Goal: Task Accomplishment & Management: Use online tool/utility

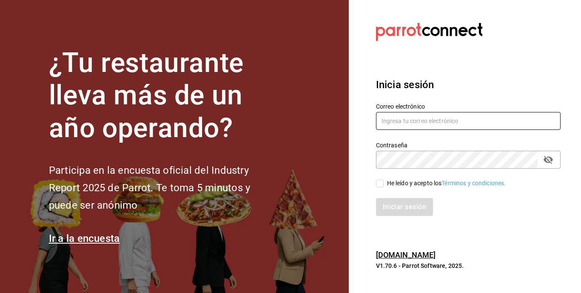
type input "[EMAIL_ADDRESS][DOMAIN_NAME]"
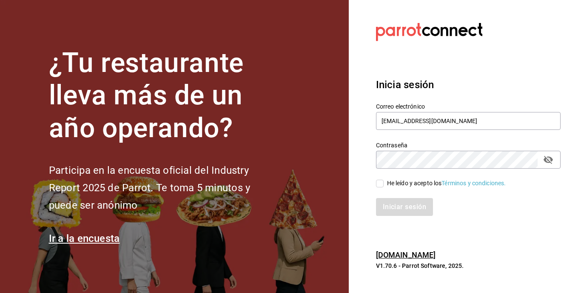
click at [404, 204] on div "Iniciar sesión" at bounding box center [468, 207] width 185 height 18
click at [387, 186] on div "He leído y acepto los Términos y condiciones." at bounding box center [446, 183] width 119 height 9
click at [384, 186] on input "He leído y acepto los Términos y condiciones." at bounding box center [380, 184] width 8 height 8
checkbox input "true"
click at [411, 207] on button "Iniciar sesión" at bounding box center [405, 207] width 58 height 18
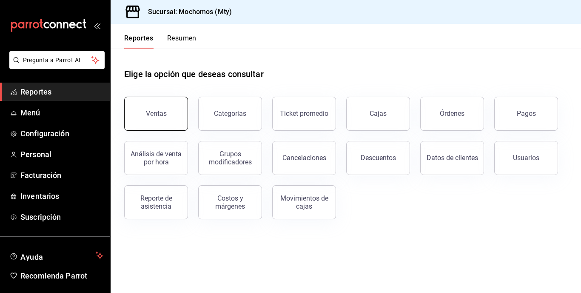
click at [180, 119] on button "Ventas" at bounding box center [156, 114] width 64 height 34
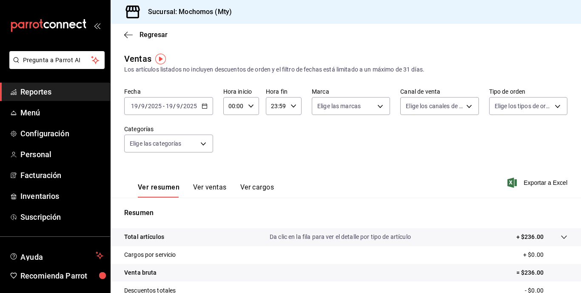
click at [185, 111] on div "[DATE] [DATE] - [DATE] [DATE]" at bounding box center [168, 106] width 89 height 18
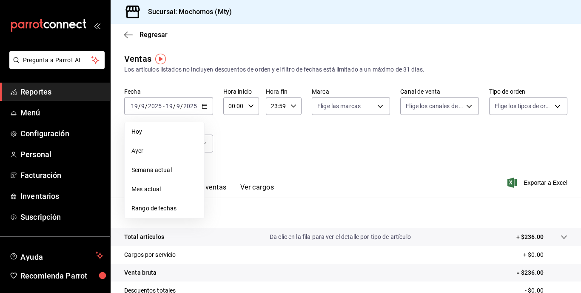
click at [173, 208] on span "Rango de fechas" at bounding box center [164, 208] width 66 height 9
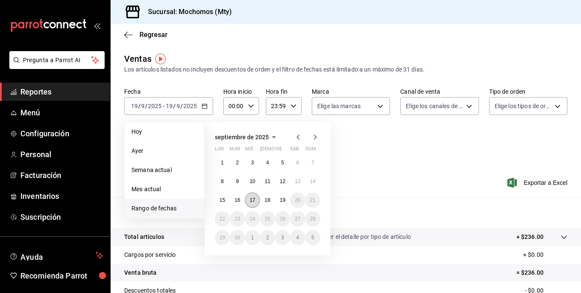
click at [254, 203] on button "17" at bounding box center [252, 199] width 15 height 15
click at [285, 199] on abbr "19" at bounding box center [283, 200] width 6 height 6
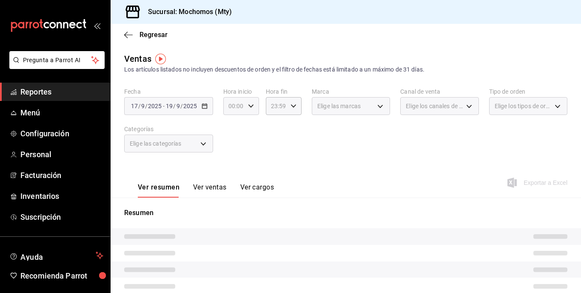
click at [250, 114] on div "00:00 Hora inicio" at bounding box center [241, 106] width 36 height 18
click at [250, 114] on div at bounding box center [290, 146] width 581 height 293
click at [250, 114] on div "00:00 Hora inicio" at bounding box center [241, 106] width 36 height 18
click at [230, 167] on span "05" at bounding box center [232, 167] width 4 height 7
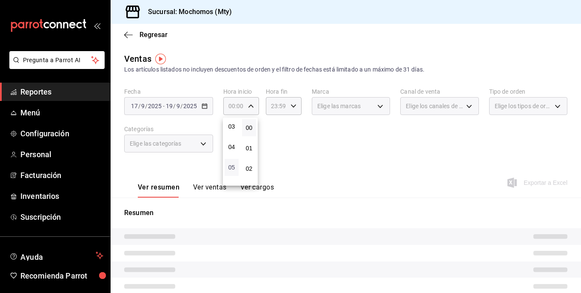
type input "05:00"
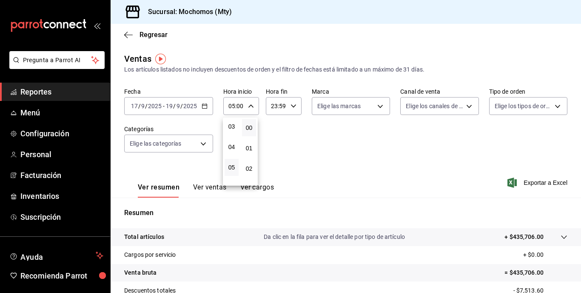
click at [286, 100] on div at bounding box center [290, 146] width 581 height 293
click at [286, 100] on div "23:59 Hora fin" at bounding box center [284, 106] width 36 height 18
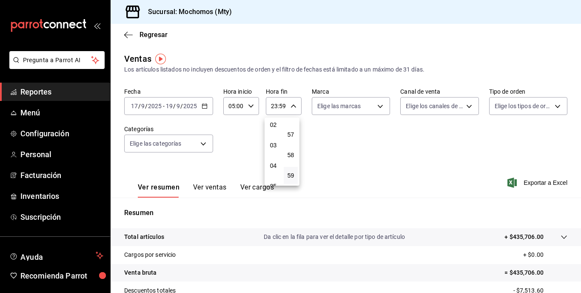
click at [273, 151] on button "03" at bounding box center [273, 145] width 14 height 17
click at [273, 151] on button "06" at bounding box center [273, 159] width 14 height 17
click at [271, 136] on span "05" at bounding box center [273, 138] width 4 height 7
type input "05:59"
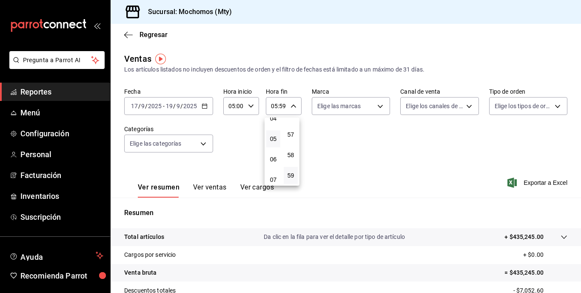
click at [336, 139] on div at bounding box center [290, 146] width 581 height 293
click at [530, 177] on span "Exportar a Excel" at bounding box center [538, 182] width 58 height 10
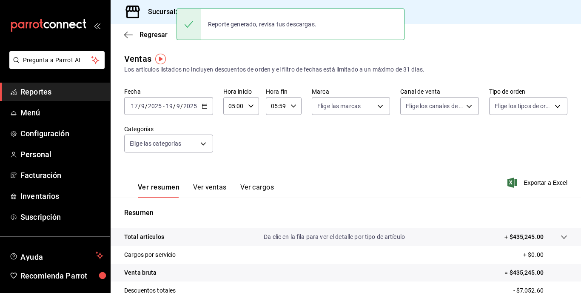
click at [173, 107] on span "/" at bounding box center [174, 106] width 3 height 7
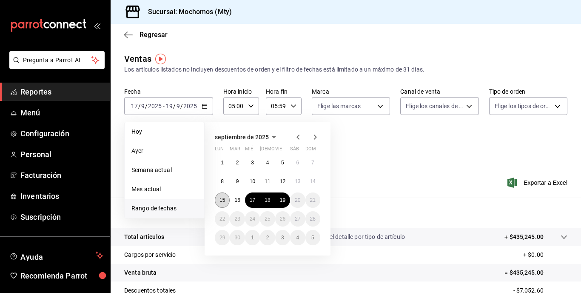
click at [226, 198] on button "15" at bounding box center [222, 199] width 15 height 15
click at [285, 202] on abbr "19" at bounding box center [283, 200] width 6 height 6
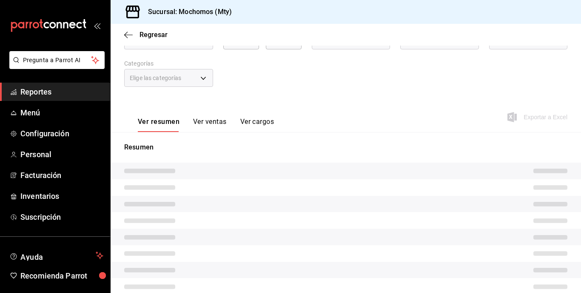
scroll to position [66, 0]
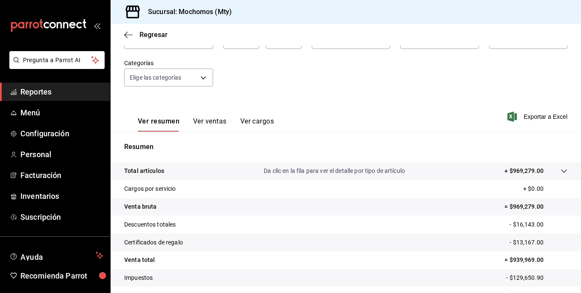
click at [519, 171] on p "+ $969,279.00" at bounding box center [524, 170] width 39 height 9
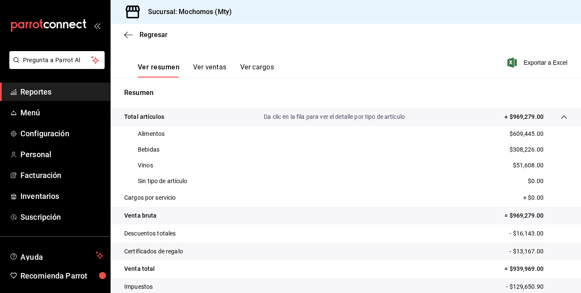
scroll to position [120, 0]
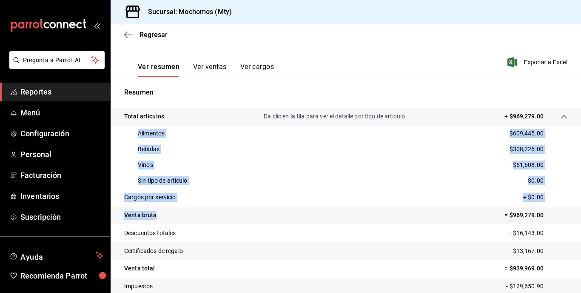
drag, startPoint x: 131, startPoint y: 129, endPoint x: 217, endPoint y: 209, distance: 117.7
click at [217, 209] on tbody "Total artículos Da clic en la fila para ver el detalle por tipo de artículo + $…" at bounding box center [346, 210] width 471 height 205
copy tbody "Alimentos $609,445.00 Bebidas $308,226.00 Vinos $51,608.00 Sin tipo de artículo…"
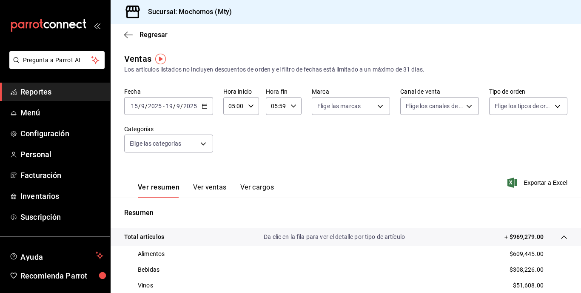
click at [195, 104] on input "2025" at bounding box center [190, 106] width 14 height 7
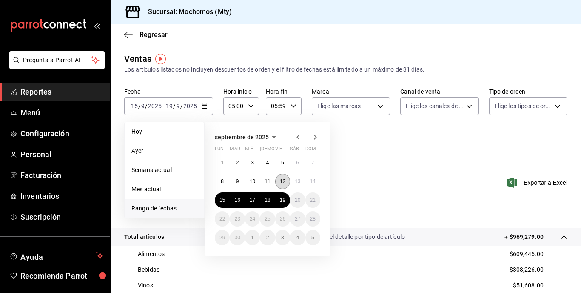
click at [285, 179] on abbr "12" at bounding box center [283, 181] width 6 height 6
click at [231, 194] on div "1 2 3 4 5 6 7 8 9 10 11 12 13 14 15 16 17 18 19 20 21 22 23 24 25 26 27 28 29 3…" at bounding box center [268, 200] width 106 height 90
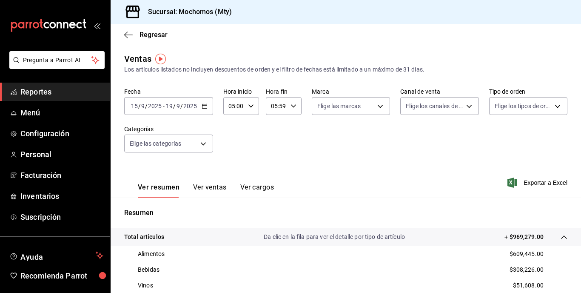
drag, startPoint x: 246, startPoint y: 190, endPoint x: 217, endPoint y: 52, distance: 141.0
click at [217, 52] on main "Regresar Ventas Los artículos listados no incluyen descuentos de orden y el fil…" at bounding box center [346, 247] width 471 height 447
click at [185, 109] on input "2025" at bounding box center [190, 106] width 14 height 7
click at [398, 140] on div "Fecha [DATE] [DATE] - [DATE] [DATE] Hora inicio 05:00 Hora inicio Hora fin 05:5…" at bounding box center [345, 125] width 443 height 75
click at [185, 103] on input "2025" at bounding box center [190, 106] width 14 height 7
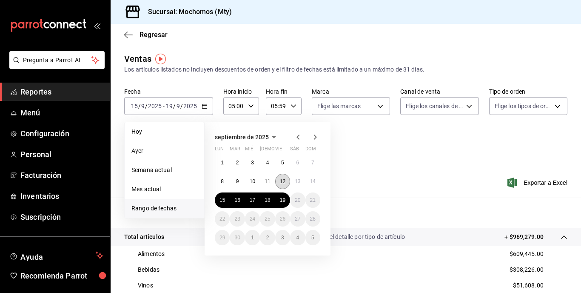
click at [278, 183] on button "12" at bounding box center [282, 181] width 15 height 15
click at [218, 196] on button "15" at bounding box center [222, 199] width 15 height 15
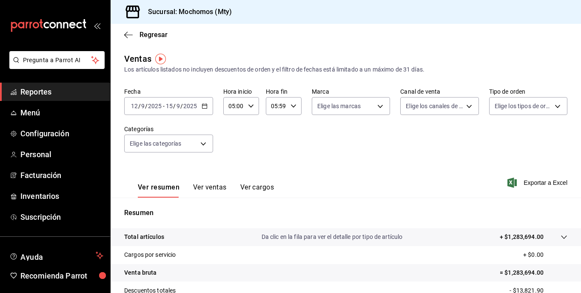
click at [178, 103] on input "9" at bounding box center [178, 106] width 4 height 7
click at [355, 164] on div "Ver resumen Ver ventas Ver cargos Exportar a Excel" at bounding box center [346, 180] width 471 height 35
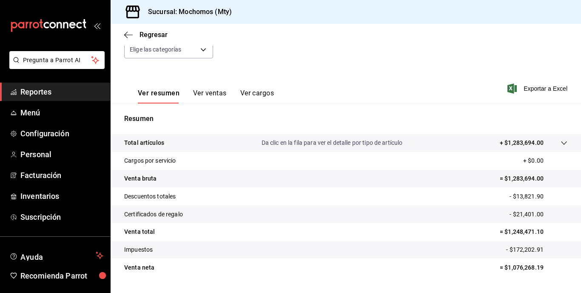
scroll to position [94, 0]
click at [517, 136] on tr "Total artículos Da clic en la fila para ver el detalle por tipo de artículo + $…" at bounding box center [346, 143] width 471 height 18
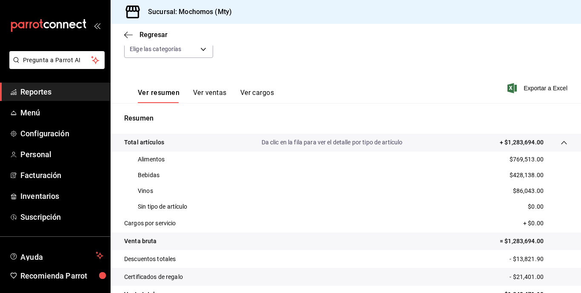
click at [517, 136] on tr "Total artículos Da clic en la fila para ver el detalle por tipo de artículo + $…" at bounding box center [346, 143] width 471 height 18
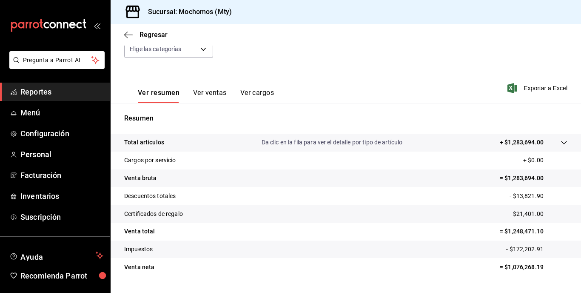
click at [272, 139] on p "Da clic en la fila para ver el detalle por tipo de artículo" at bounding box center [332, 142] width 141 height 9
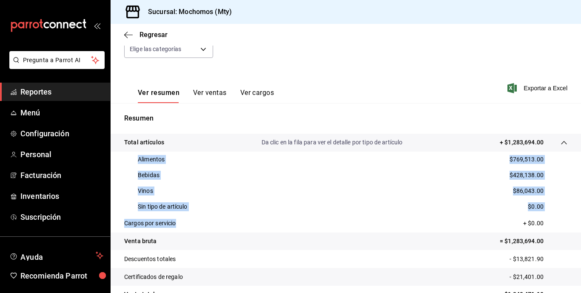
drag, startPoint x: 135, startPoint y: 151, endPoint x: 223, endPoint y: 226, distance: 115.6
click at [223, 226] on tbody "Total artículos Da clic en la fila para ver el detalle por tipo de artículo + $…" at bounding box center [346, 236] width 471 height 205
